Goal: Find specific page/section: Find specific page/section

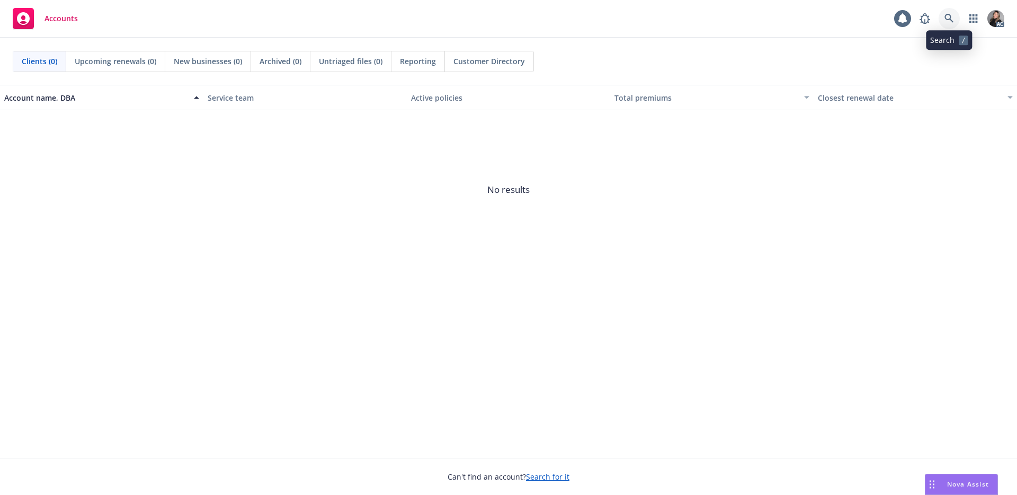
click at [948, 21] on icon at bounding box center [949, 19] width 10 height 10
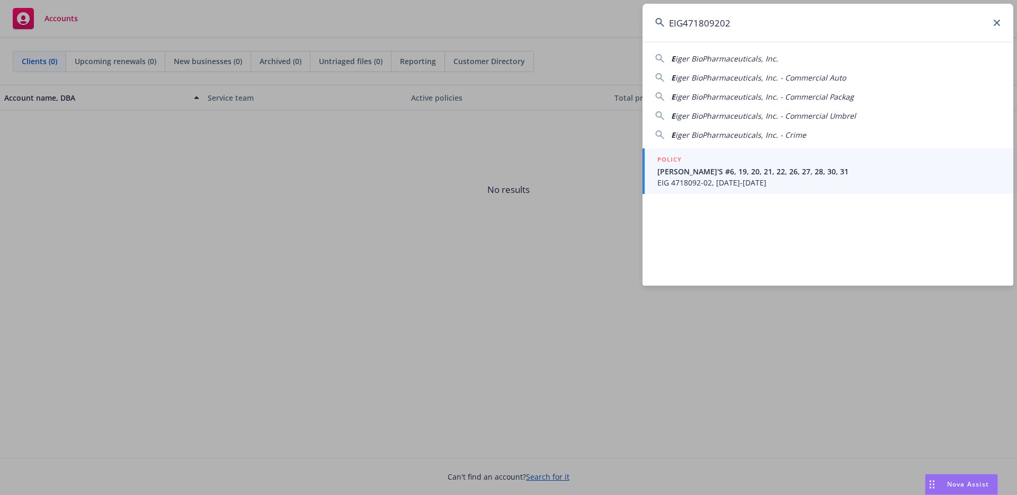
type input "EIG471809202"
click at [696, 168] on span "[PERSON_NAME]'S #6, 19, 20, 21, 22, 26, 27, 28, 30, 31" at bounding box center [828, 171] width 343 height 11
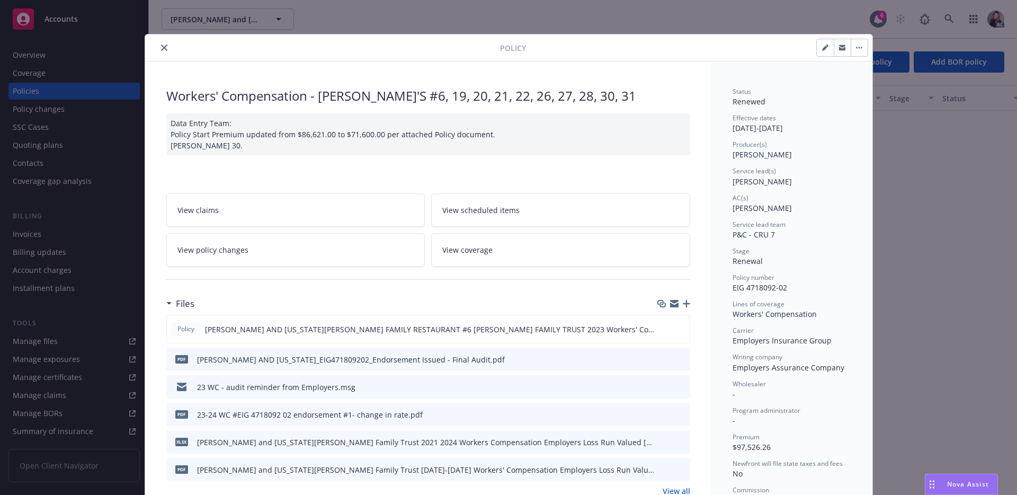
click at [161, 50] on icon "close" at bounding box center [164, 47] width 6 height 6
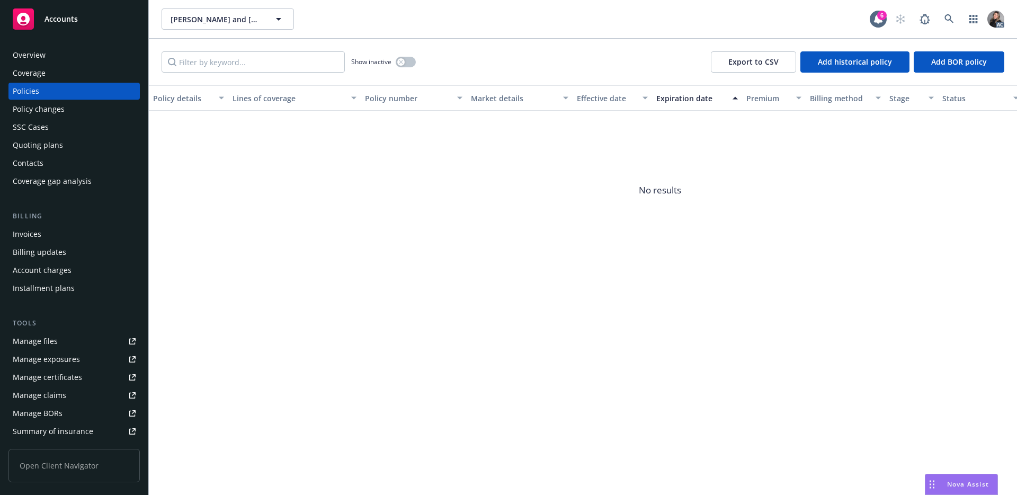
click at [52, 159] on div "Contacts" at bounding box center [74, 163] width 123 height 17
